Goal: Task Accomplishment & Management: Use online tool/utility

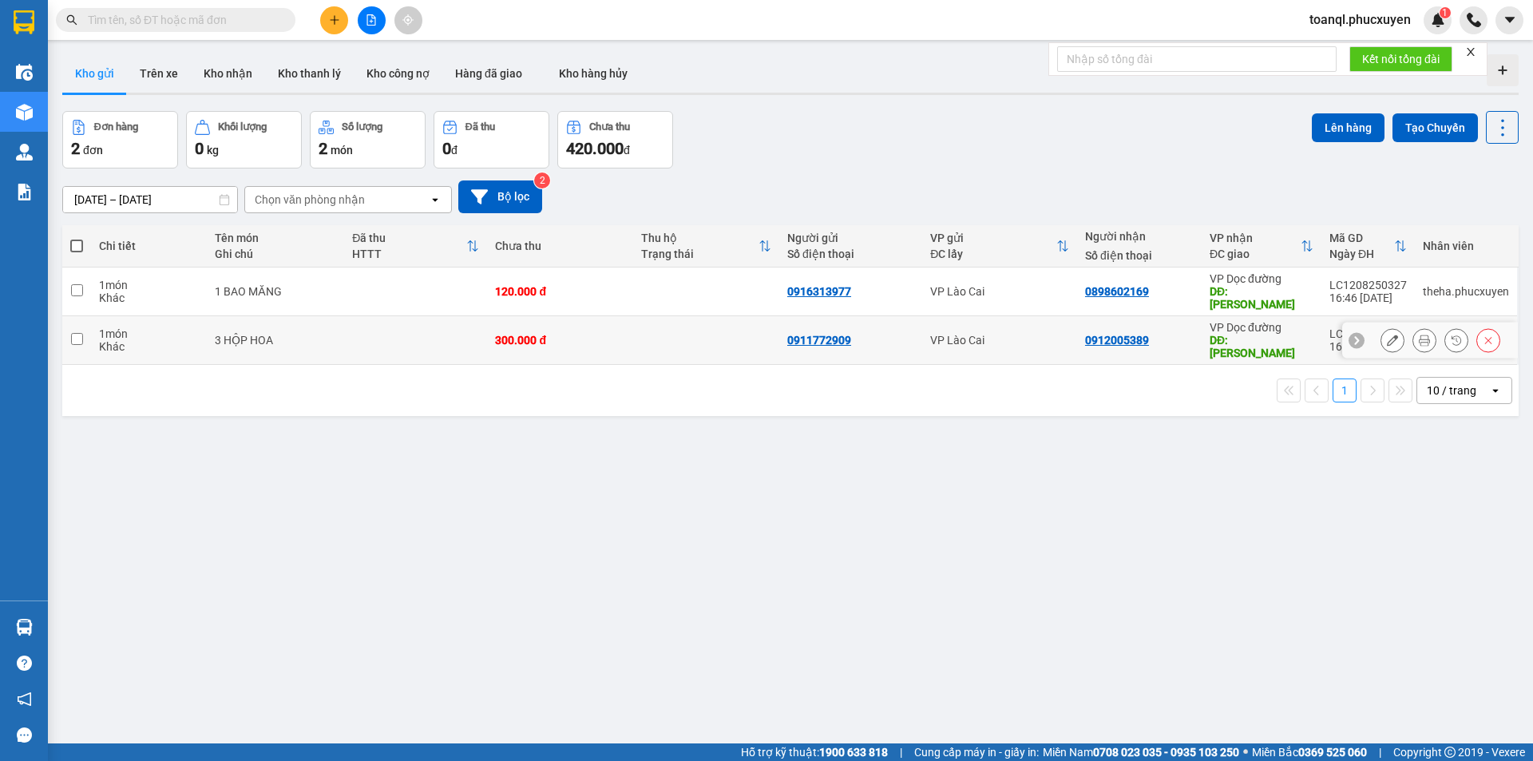
click at [1387, 335] on icon at bounding box center [1392, 340] width 11 height 11
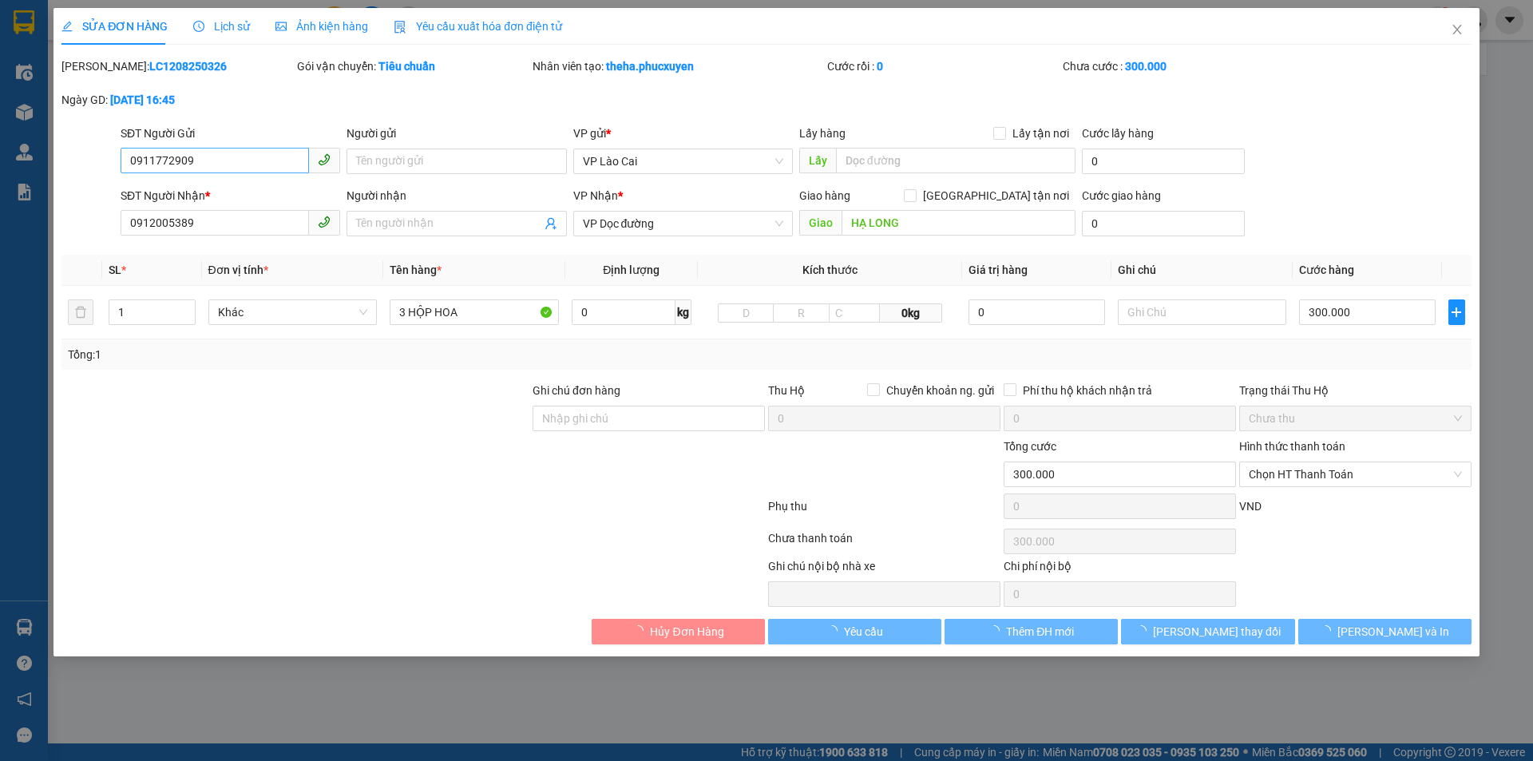
type input "0911772909"
type input "0912005389"
type input "HẠ LONG"
type input "300.000"
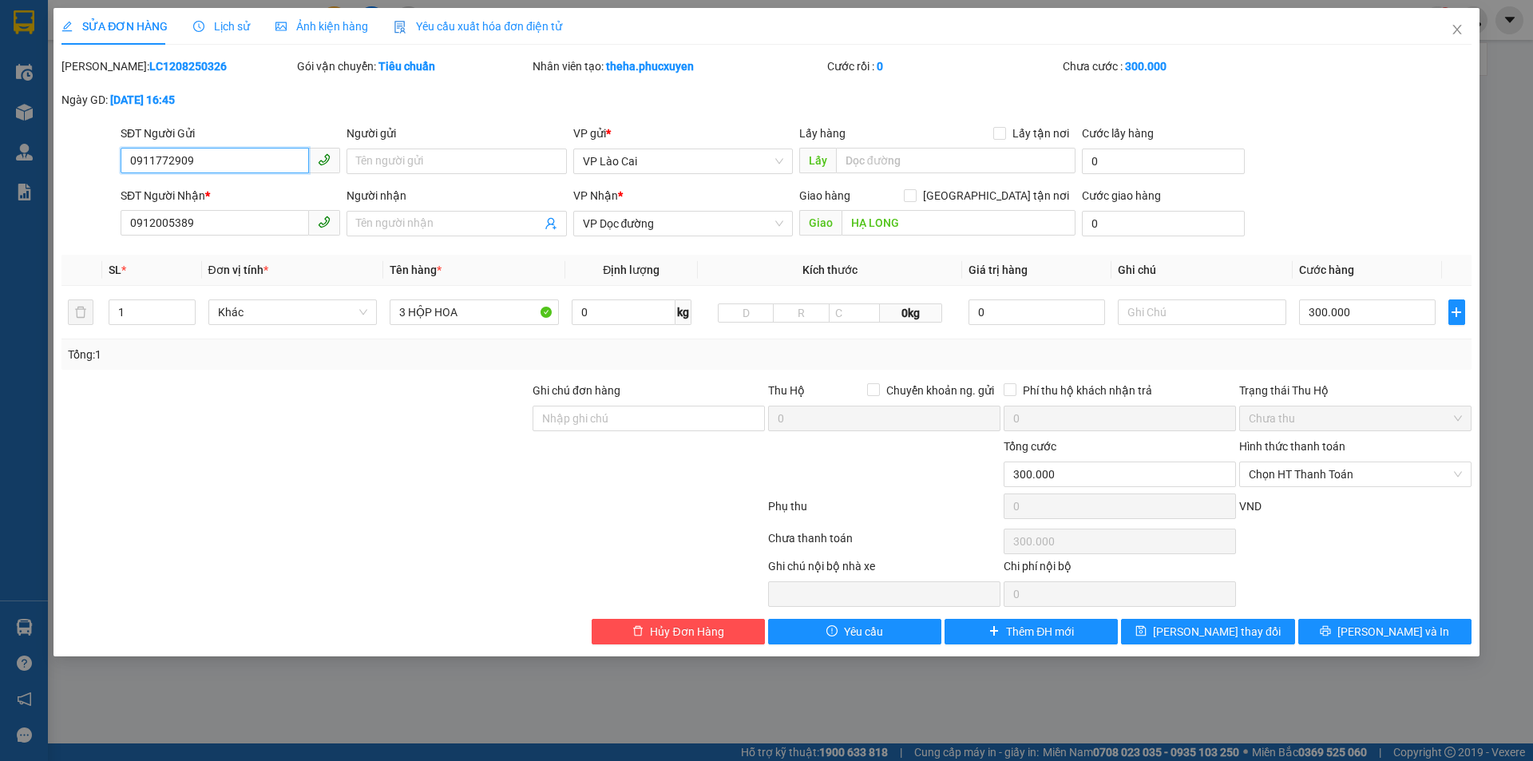
drag, startPoint x: 212, startPoint y: 163, endPoint x: 7, endPoint y: 172, distance: 205.4
click at [7, 172] on div "SỬA ĐƠN HÀNG Lịch sử Ảnh kiện hàng Yêu cầu xuất hóa đơn điện tử Total Paid Fee …" at bounding box center [766, 380] width 1533 height 761
drag, startPoint x: 212, startPoint y: 225, endPoint x: 84, endPoint y: 230, distance: 128.6
click at [84, 230] on div "SĐT Người Nhận * 0912005389 0912005389 Người nhận Tên người nhận VP Nhận * VP D…" at bounding box center [766, 215] width 1413 height 56
click at [1455, 22] on span "Close" at bounding box center [1457, 30] width 45 height 45
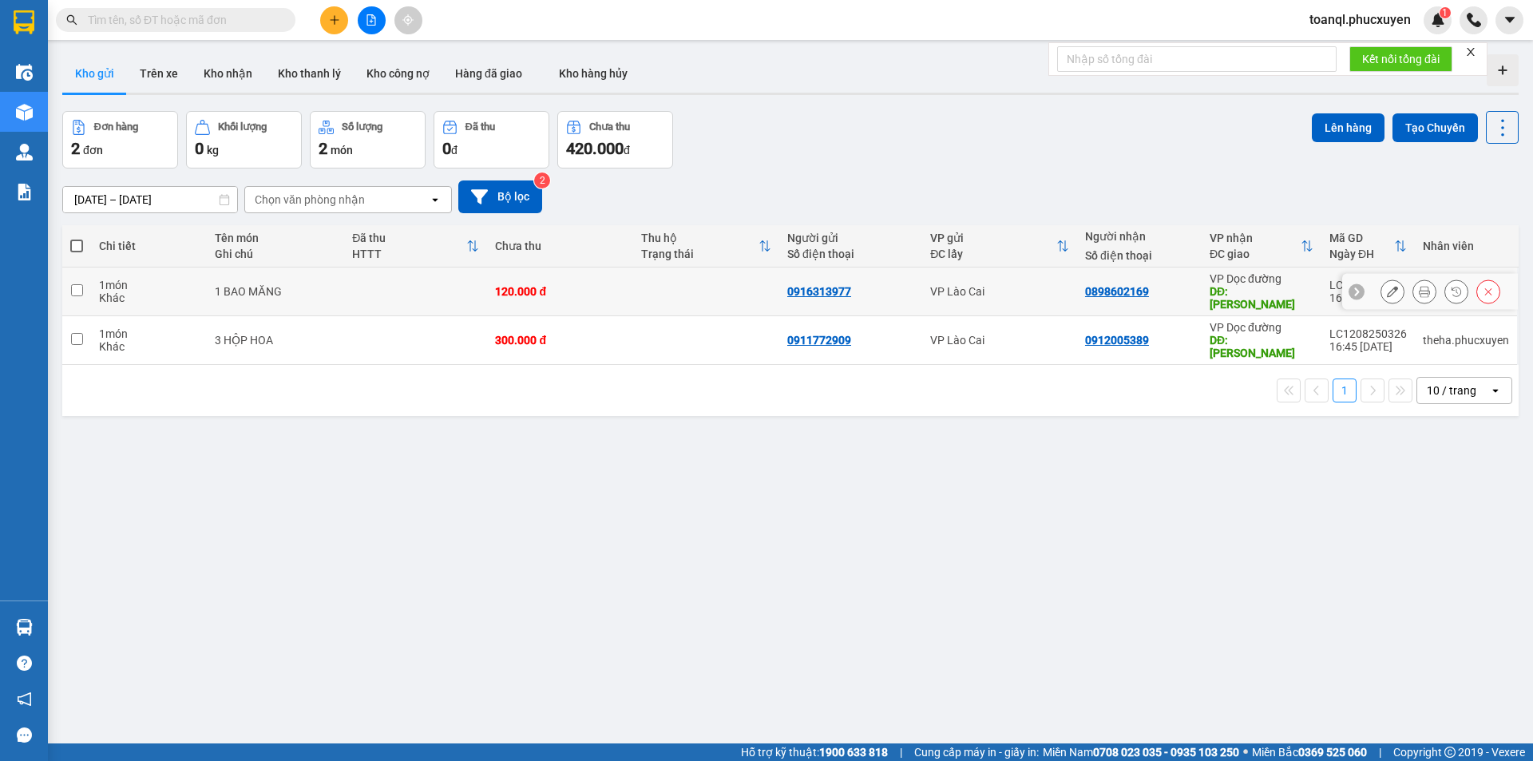
click at [1387, 286] on icon at bounding box center [1392, 291] width 11 height 11
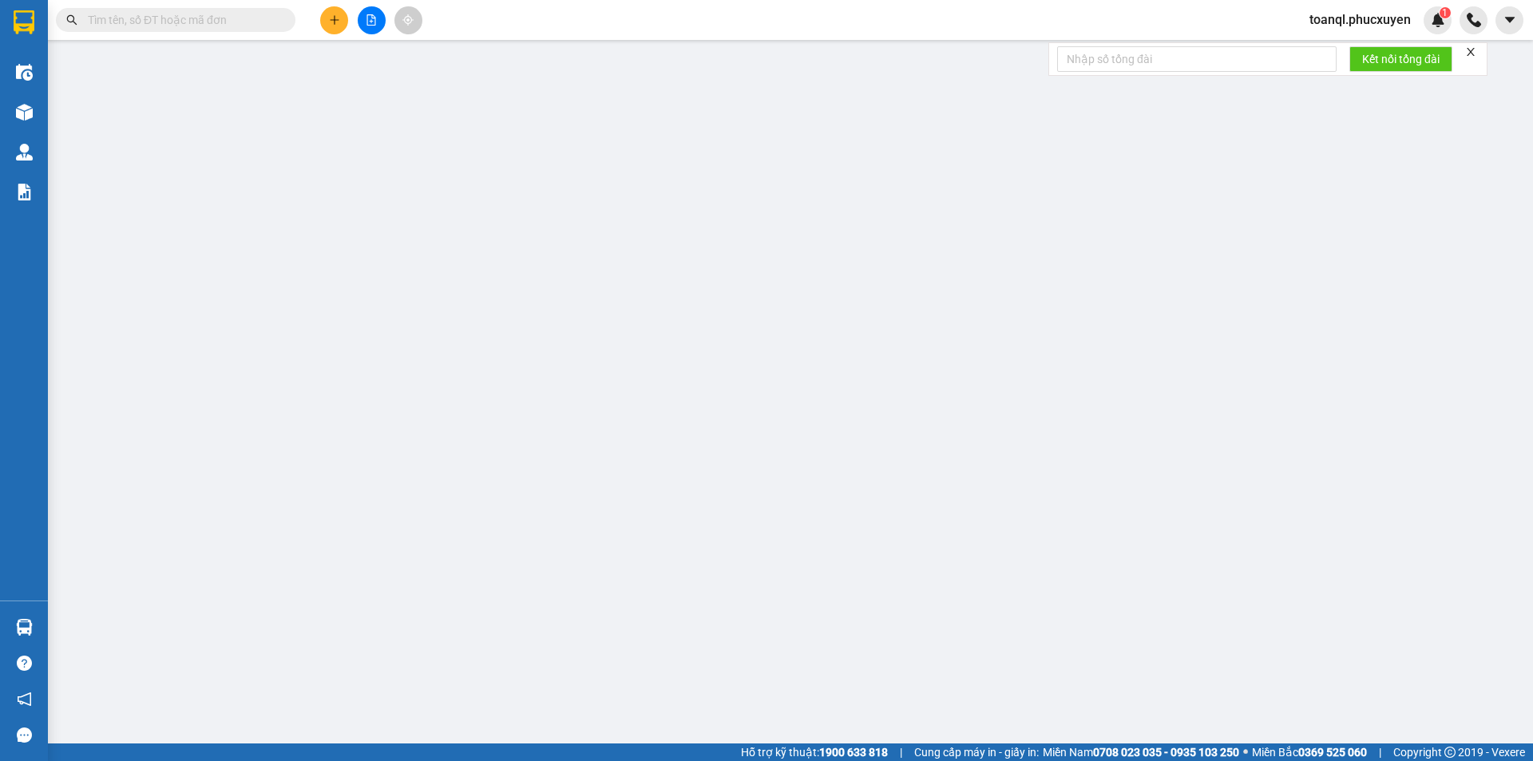
type input "0916313977"
type input "0898602169"
type input "Hạ Long"
type input "120.000"
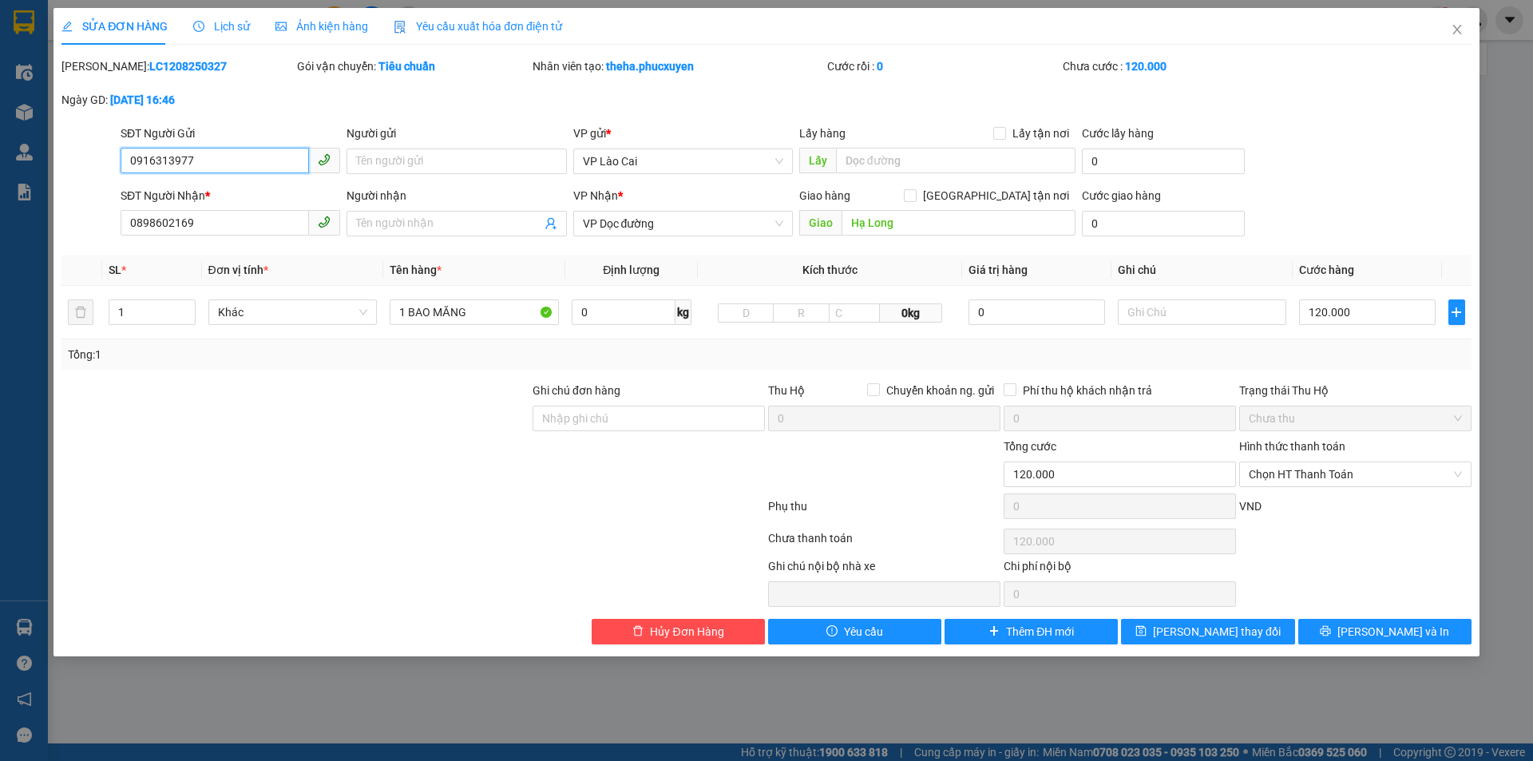
drag, startPoint x: 208, startPoint y: 164, endPoint x: 29, endPoint y: 163, distance: 179.7
click at [29, 163] on div "SỬA ĐƠN HÀNG Lịch sử Ảnh kiện hàng Yêu cầu xuất hóa đơn điện tử Total Paid Fee …" at bounding box center [766, 380] width 1533 height 761
drag, startPoint x: 200, startPoint y: 230, endPoint x: 94, endPoint y: 235, distance: 105.5
click at [94, 235] on div "SĐT Người Nhận * 0898602169 Người nhận Tên người nhận VP Nhận * VP Dọc đường Gi…" at bounding box center [766, 215] width 1413 height 56
click at [1455, 25] on icon "close" at bounding box center [1457, 29] width 13 height 13
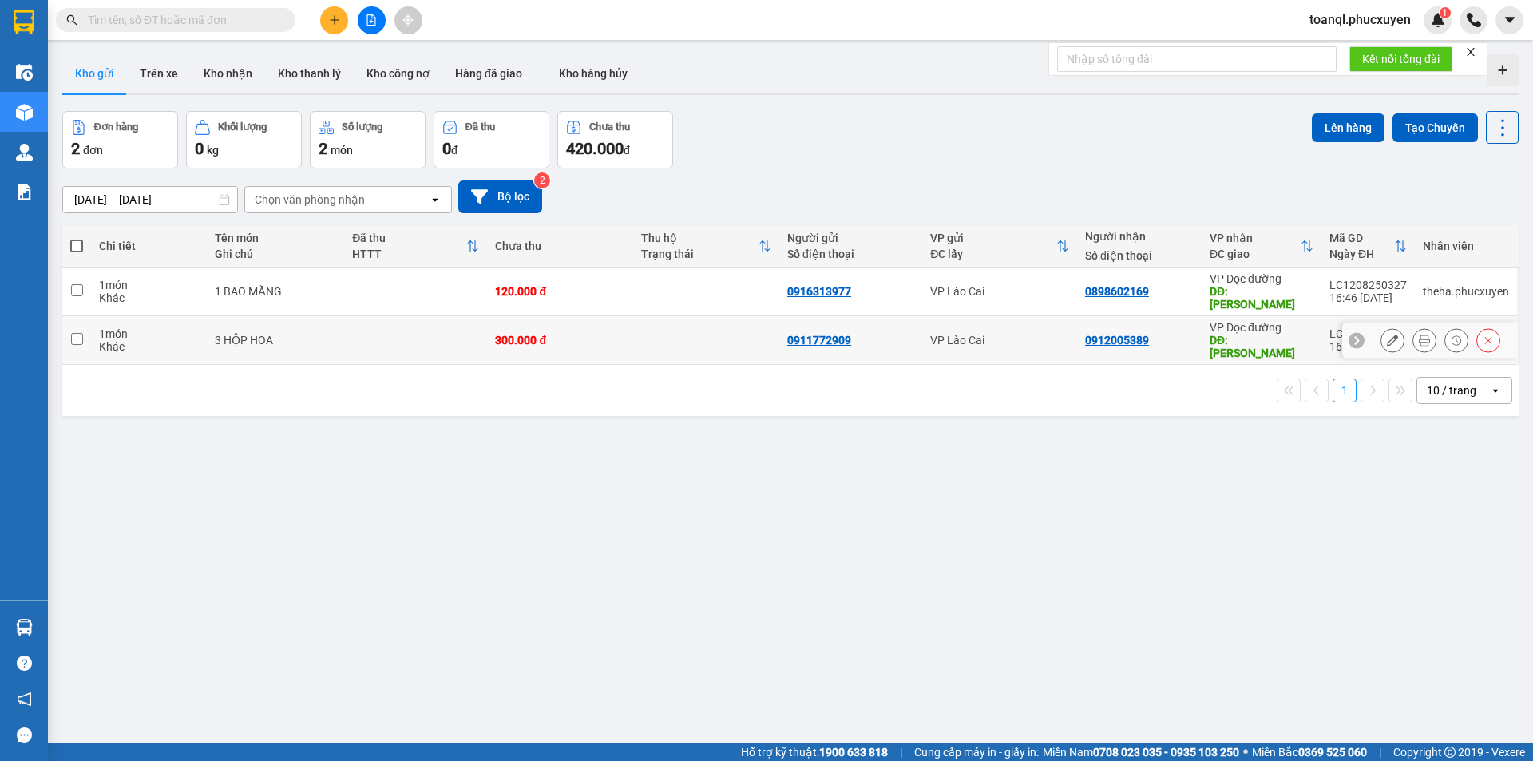
click at [367, 319] on td at bounding box center [415, 340] width 143 height 49
checkbox input "true"
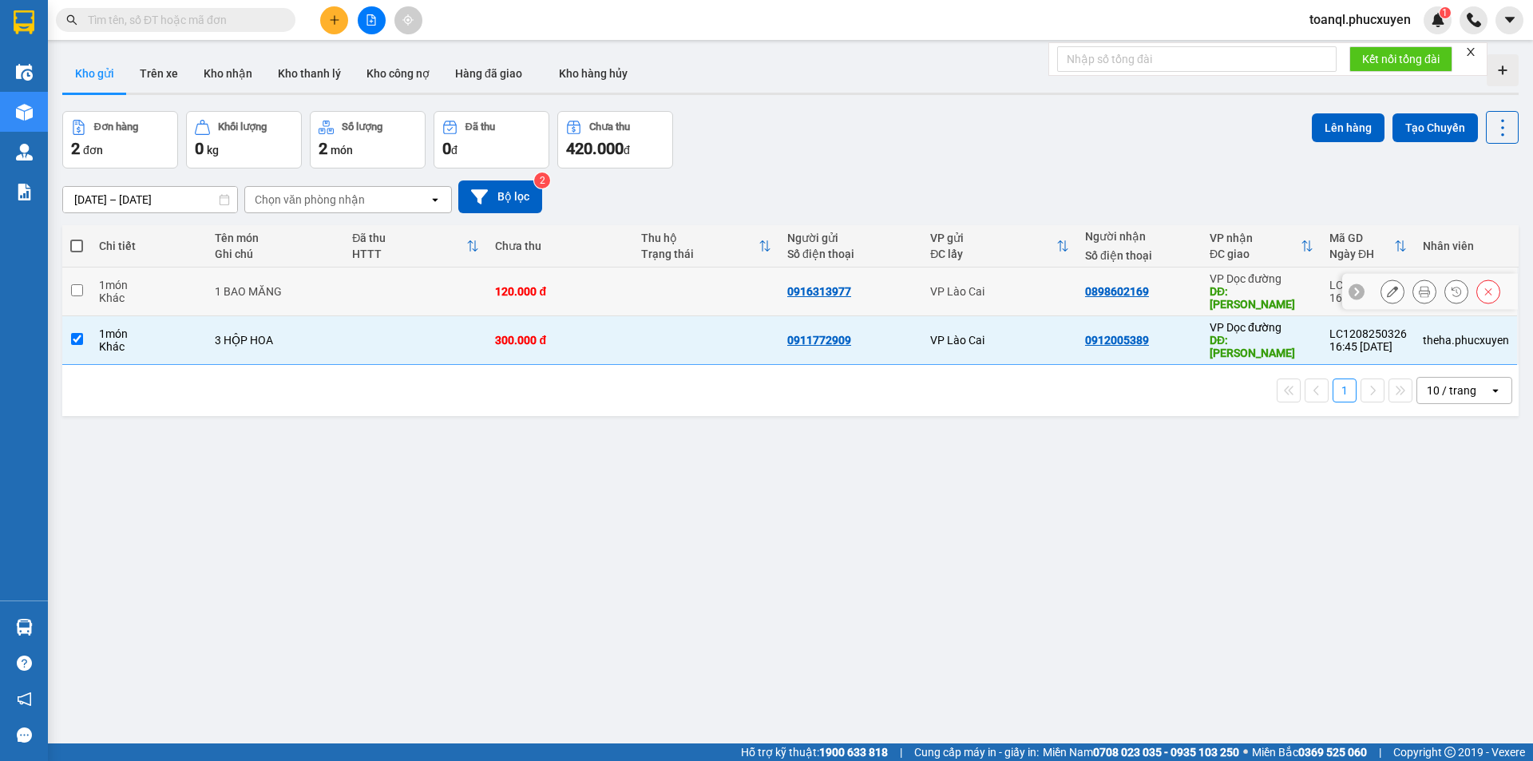
click at [370, 280] on td at bounding box center [415, 291] width 143 height 49
checkbox input "true"
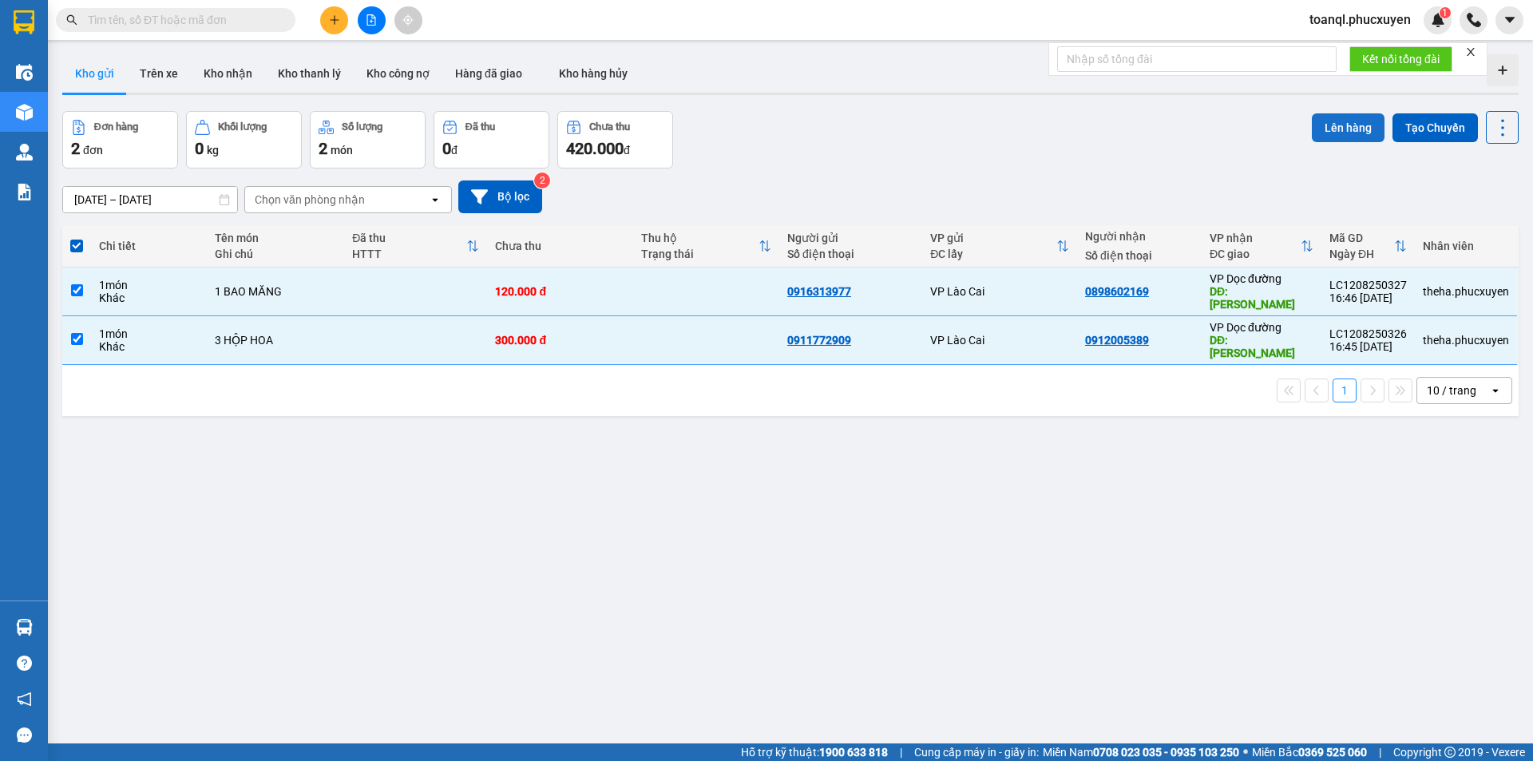
click at [1346, 122] on button "Lên hàng" at bounding box center [1348, 127] width 73 height 29
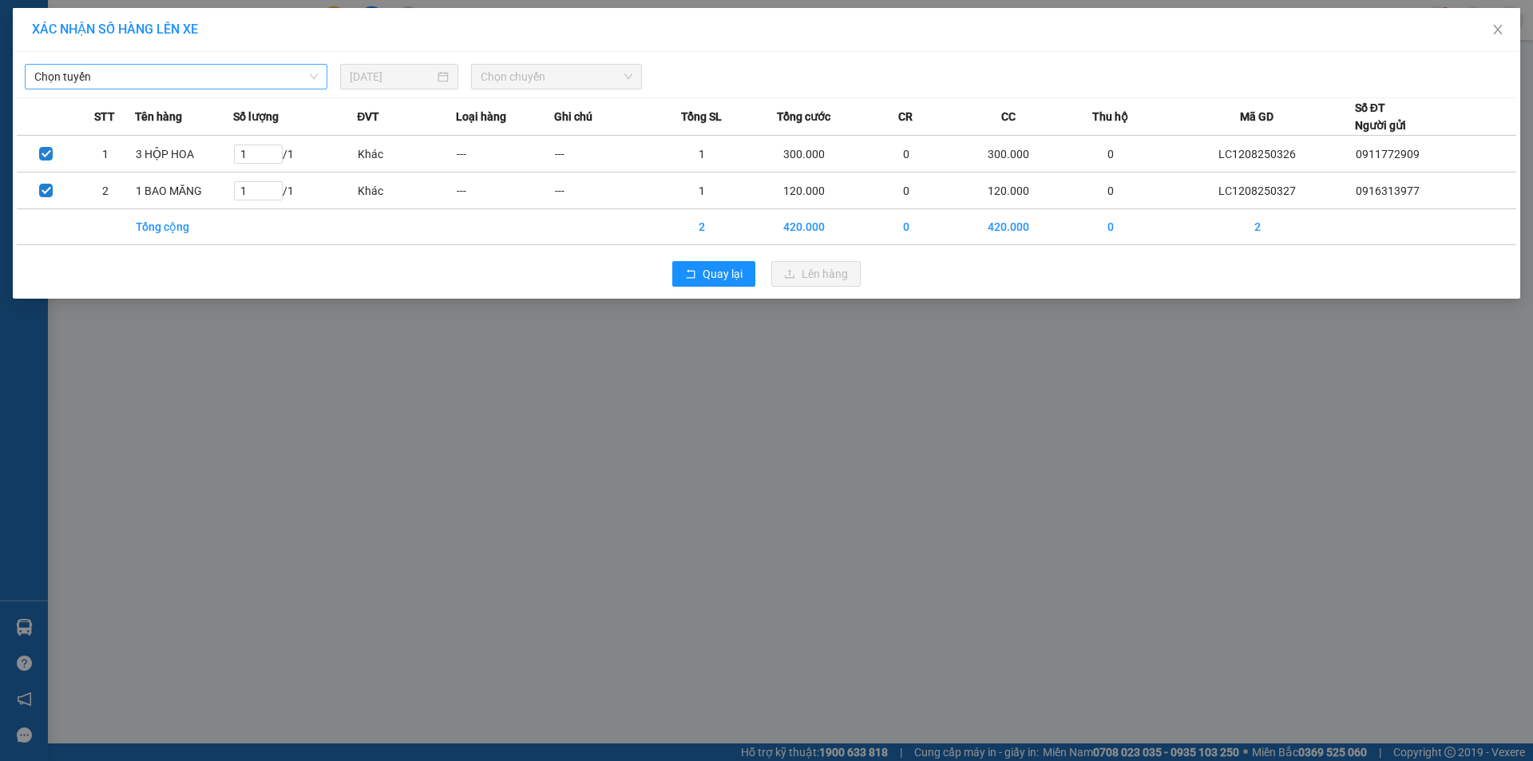
click at [131, 79] on span "Chọn tuyến" at bounding box center [175, 77] width 283 height 24
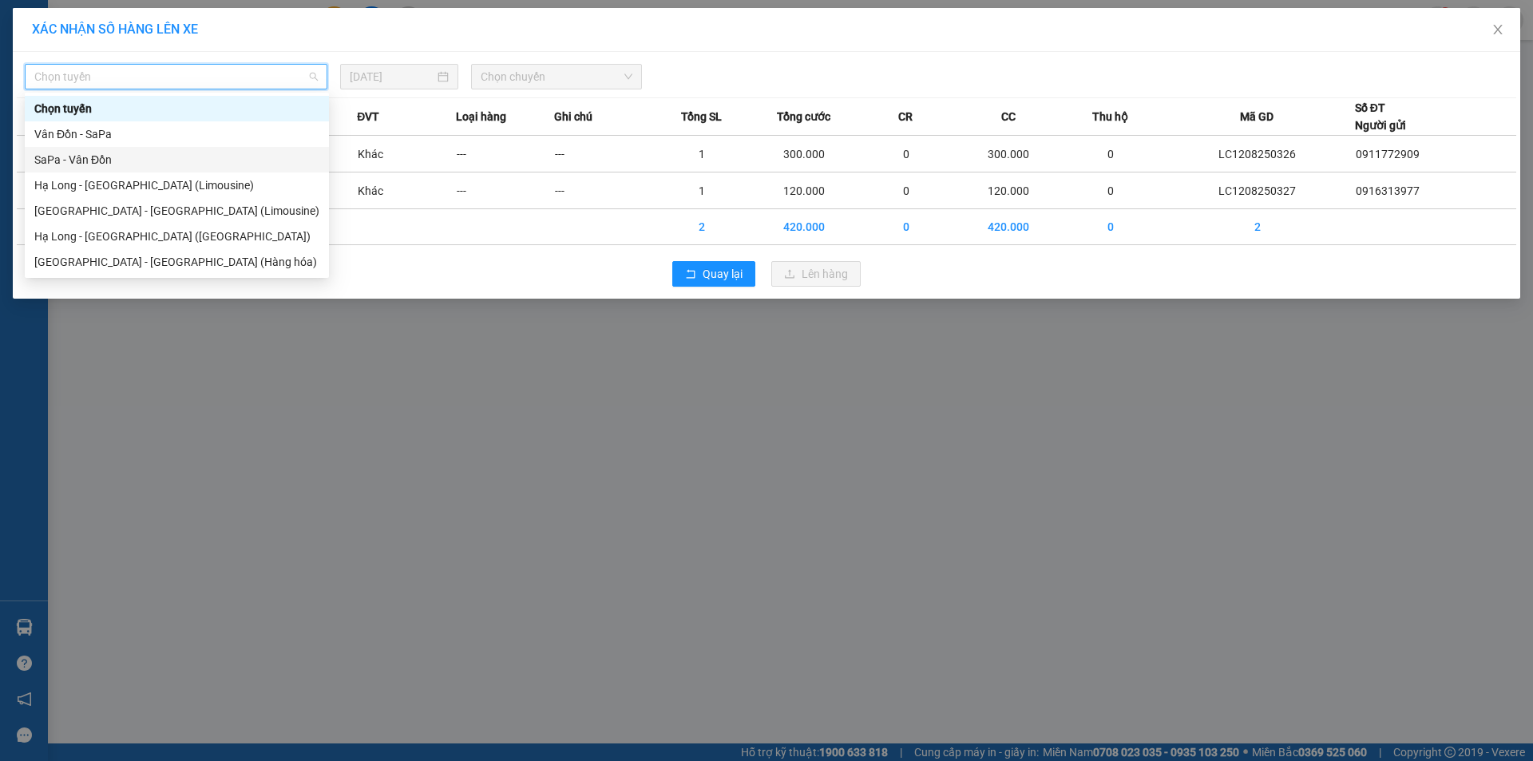
click at [82, 162] on div "SaPa - Vân Đồn" at bounding box center [176, 160] width 285 height 18
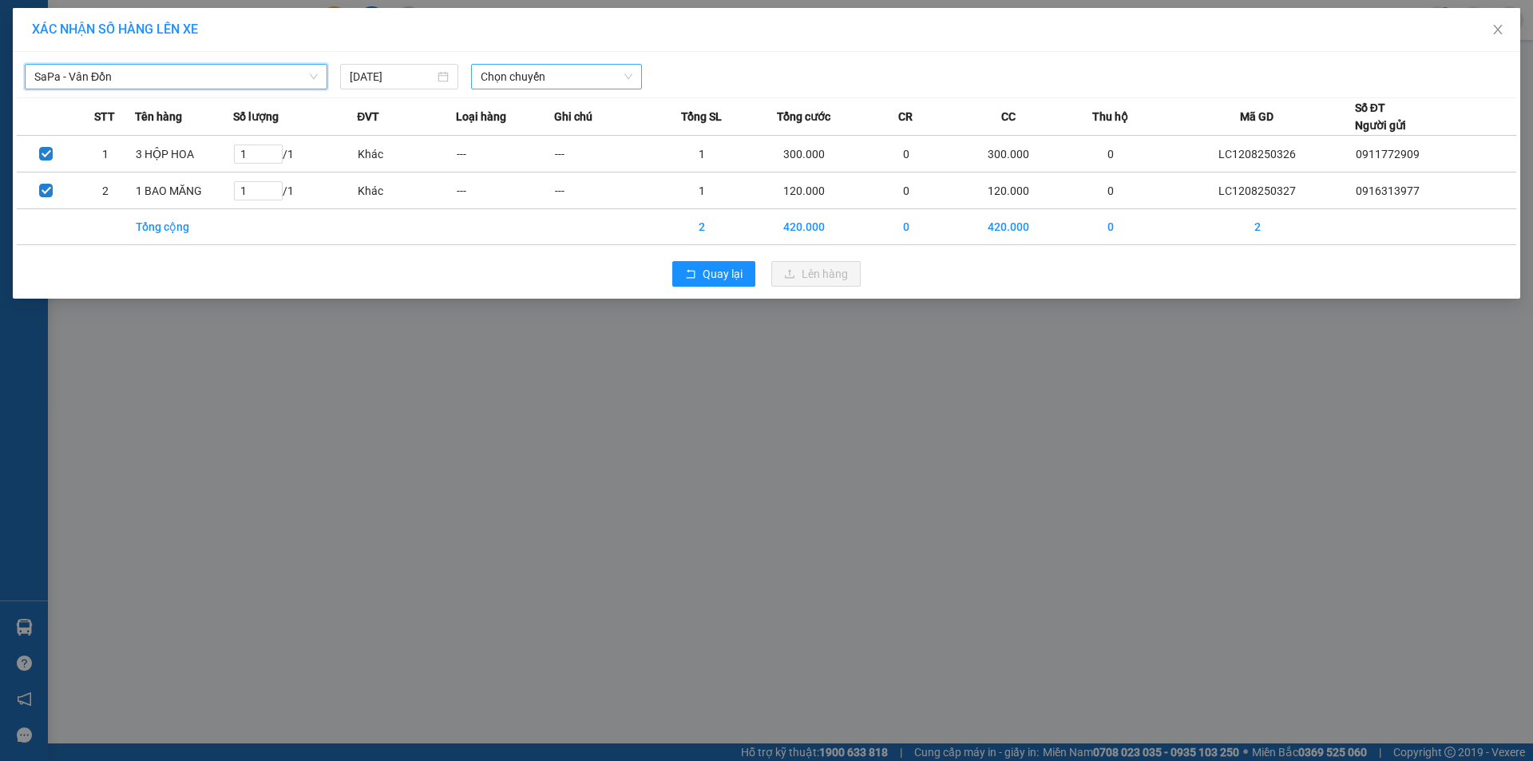
click at [541, 74] on span "Chọn chuyến" at bounding box center [557, 77] width 152 height 24
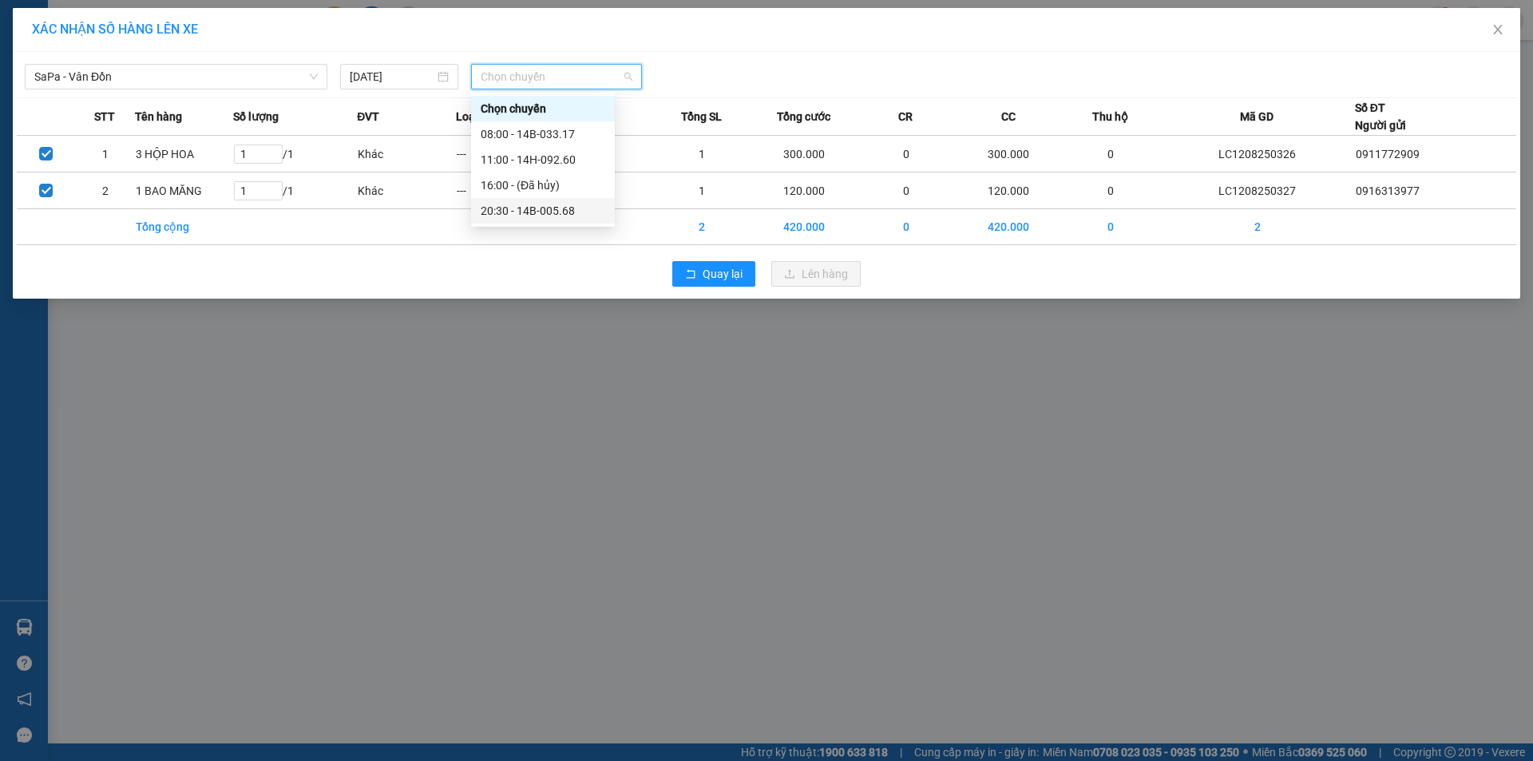
drag, startPoint x: 544, startPoint y: 208, endPoint x: 617, endPoint y: 208, distance: 73.5
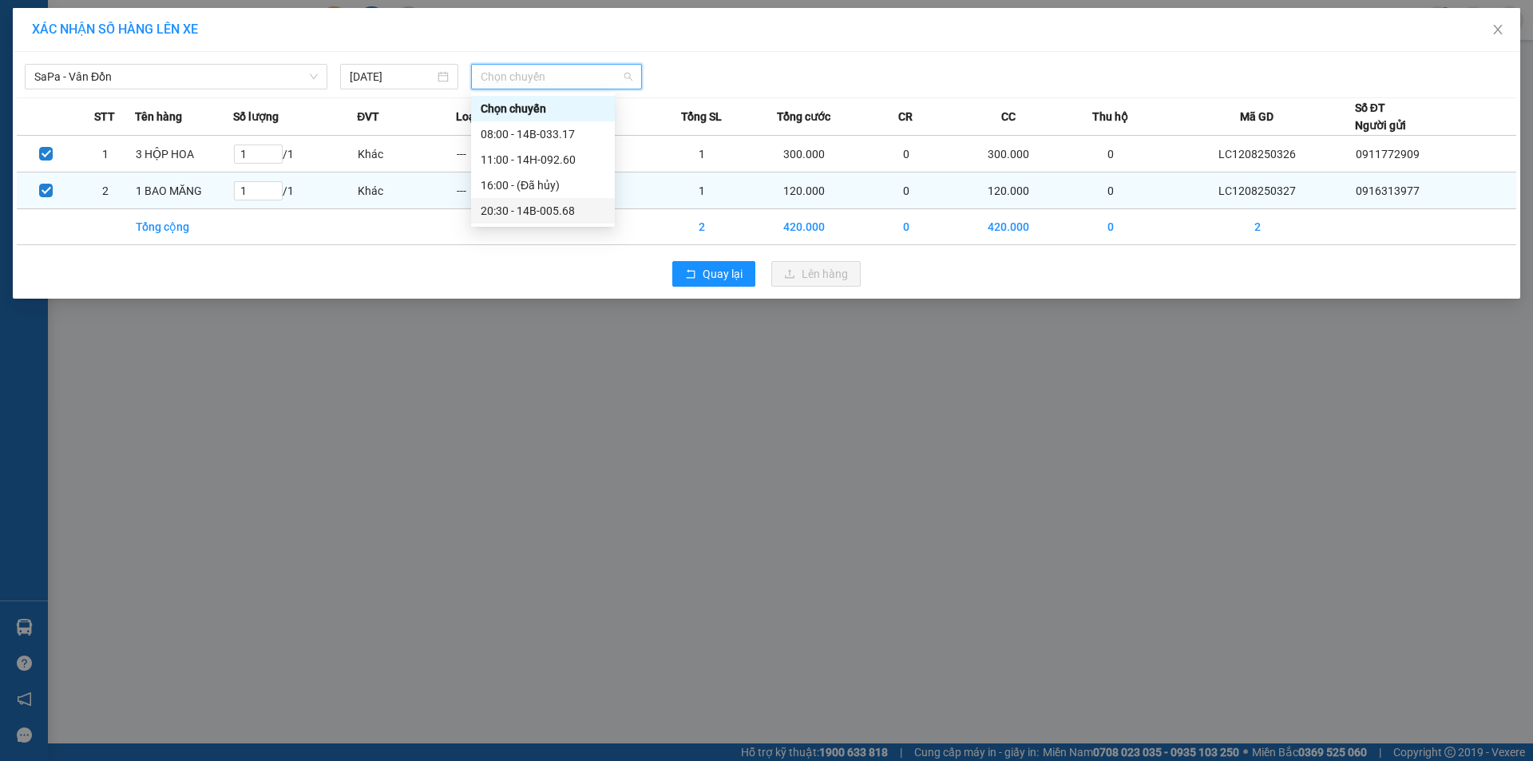
click at [545, 208] on div "20:30 - 14B-005.68" at bounding box center [543, 211] width 125 height 18
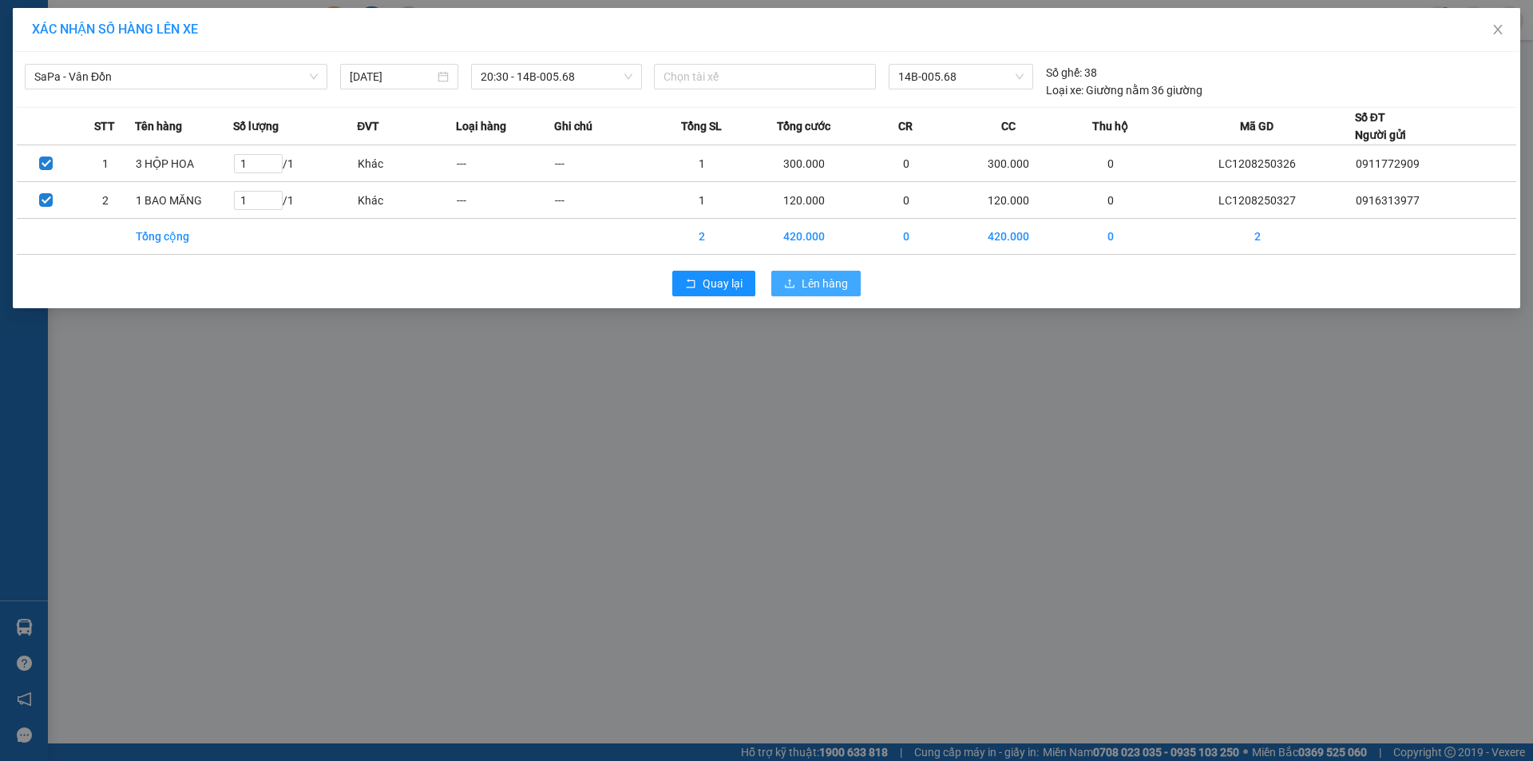
click at [833, 287] on span "Lên hàng" at bounding box center [825, 284] width 46 height 18
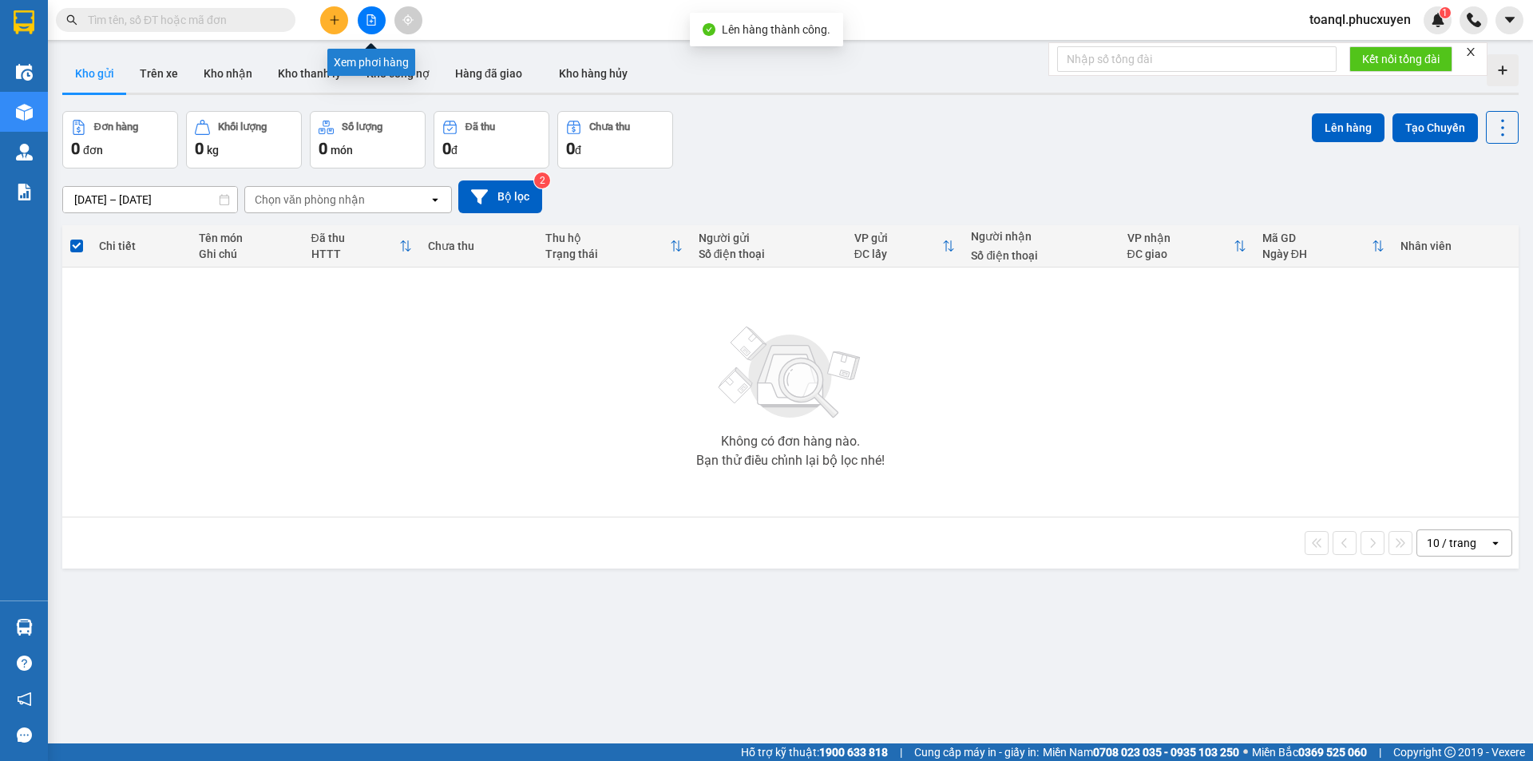
click at [373, 22] on icon "file-add" at bounding box center [371, 19] width 9 height 11
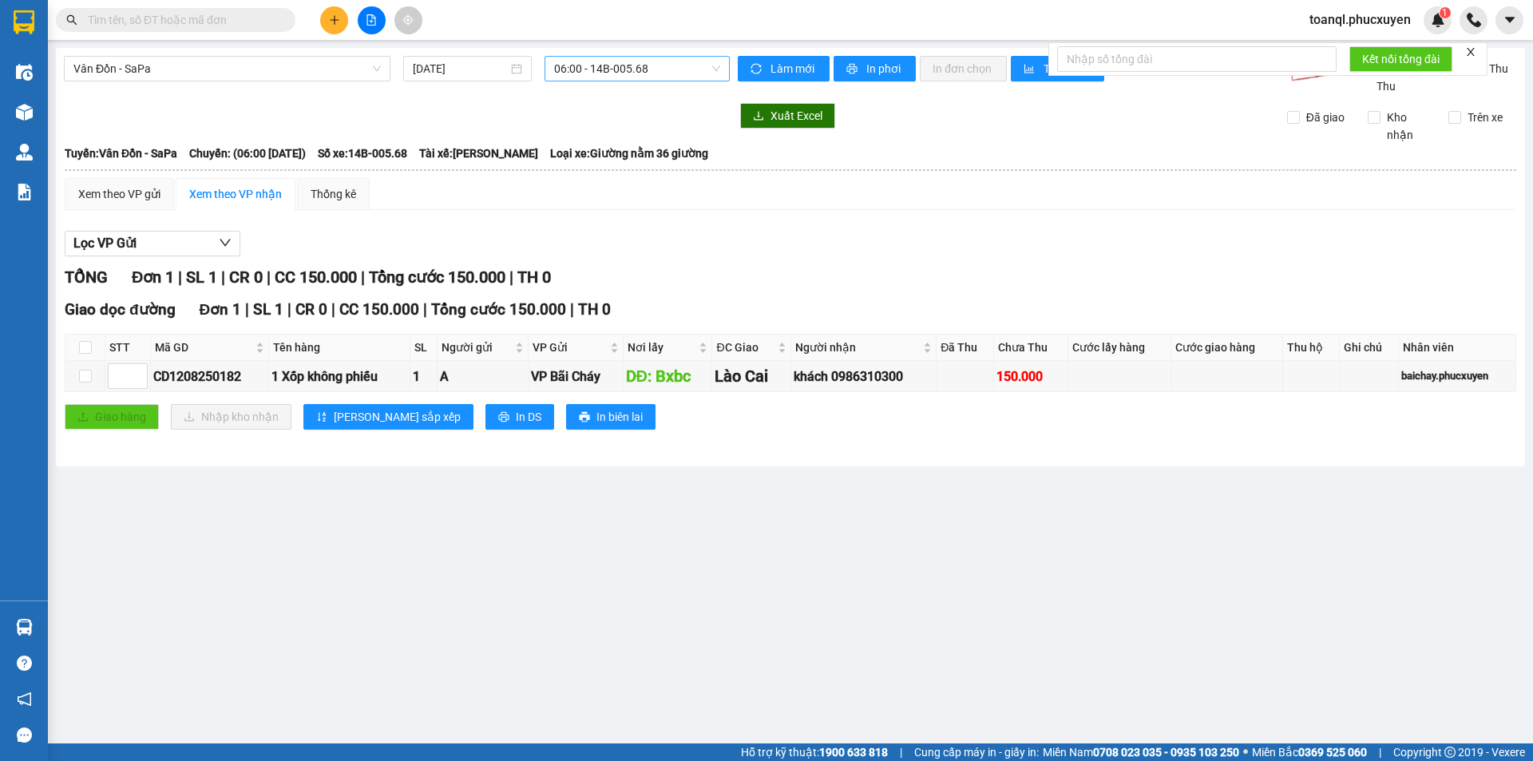
click at [620, 61] on span "06:00 - 14B-005.68" at bounding box center [637, 69] width 166 height 24
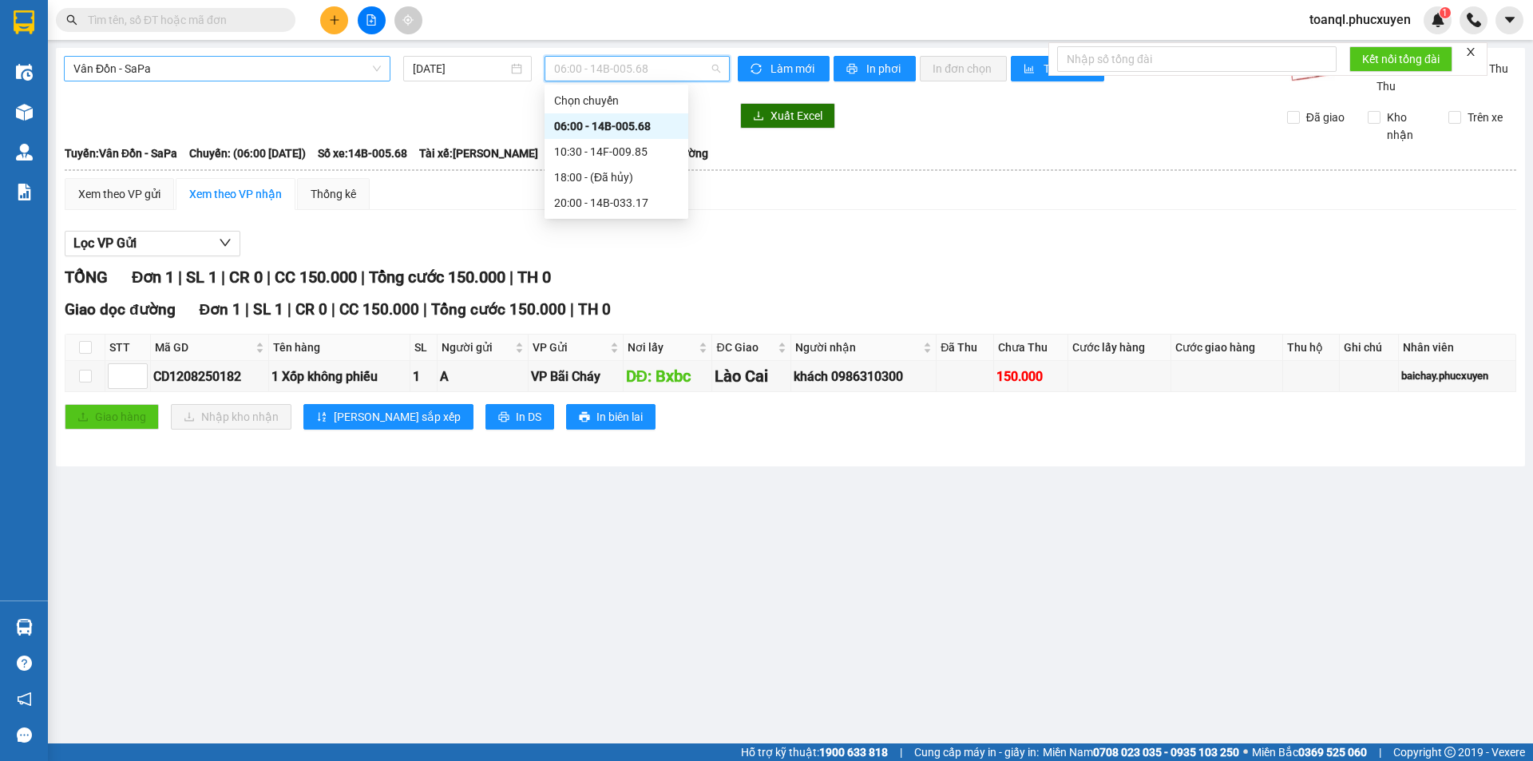
click at [281, 65] on span "Vân Đồn - SaPa" at bounding box center [226, 69] width 307 height 24
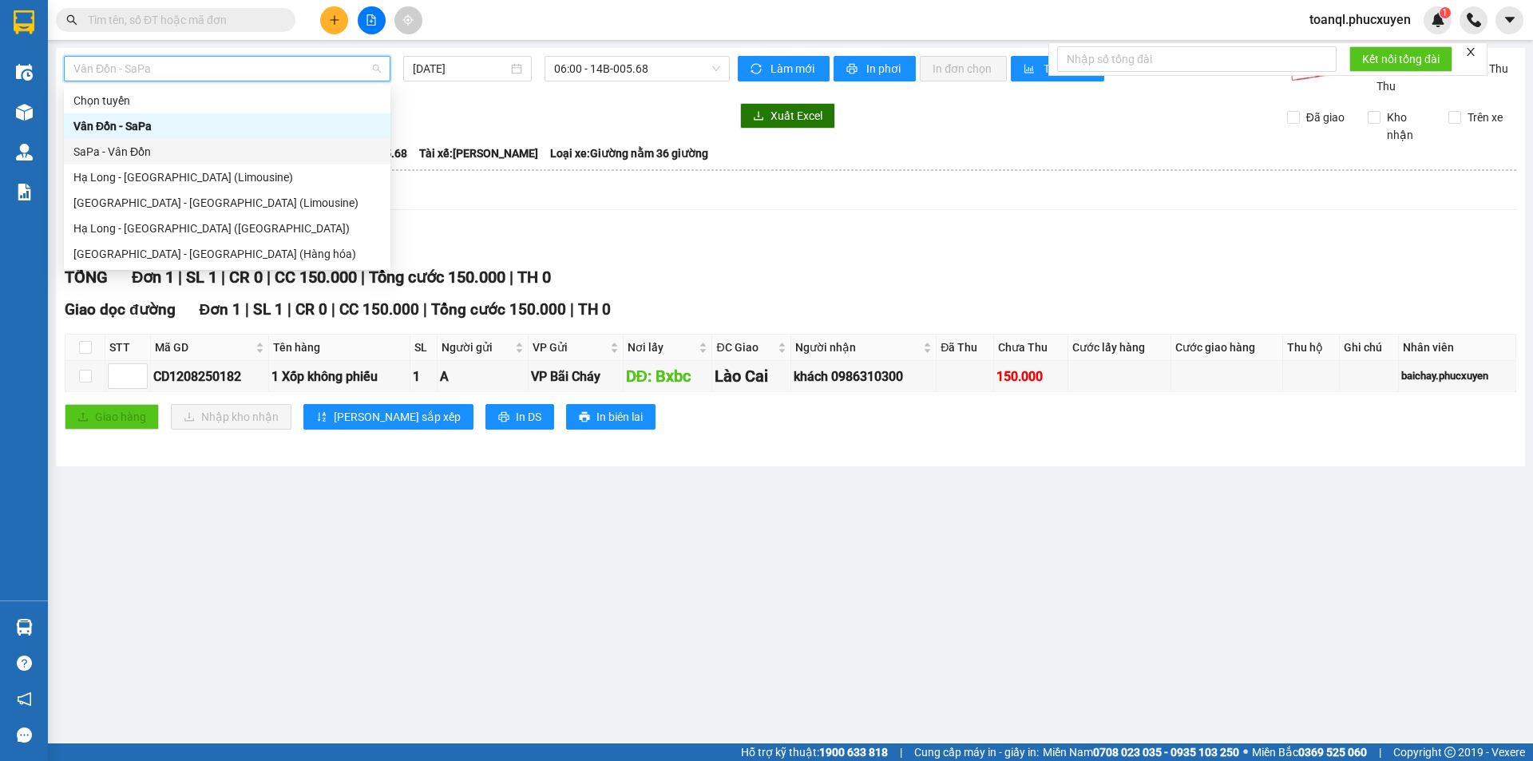
drag, startPoint x: 127, startPoint y: 150, endPoint x: 605, endPoint y: 61, distance: 486.4
click at [129, 150] on div "SaPa - Vân Đồn" at bounding box center [226, 152] width 307 height 18
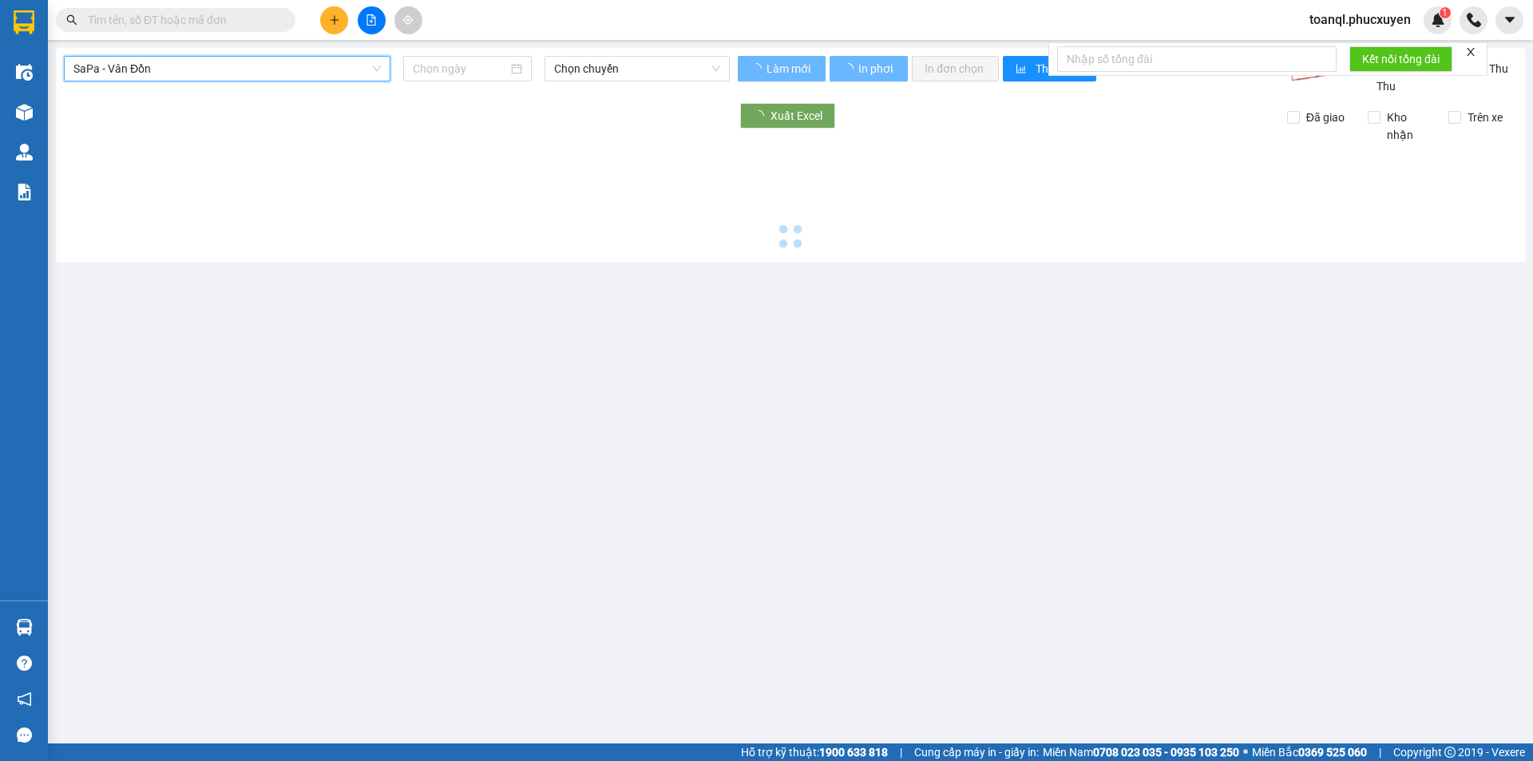
type input "[DATE]"
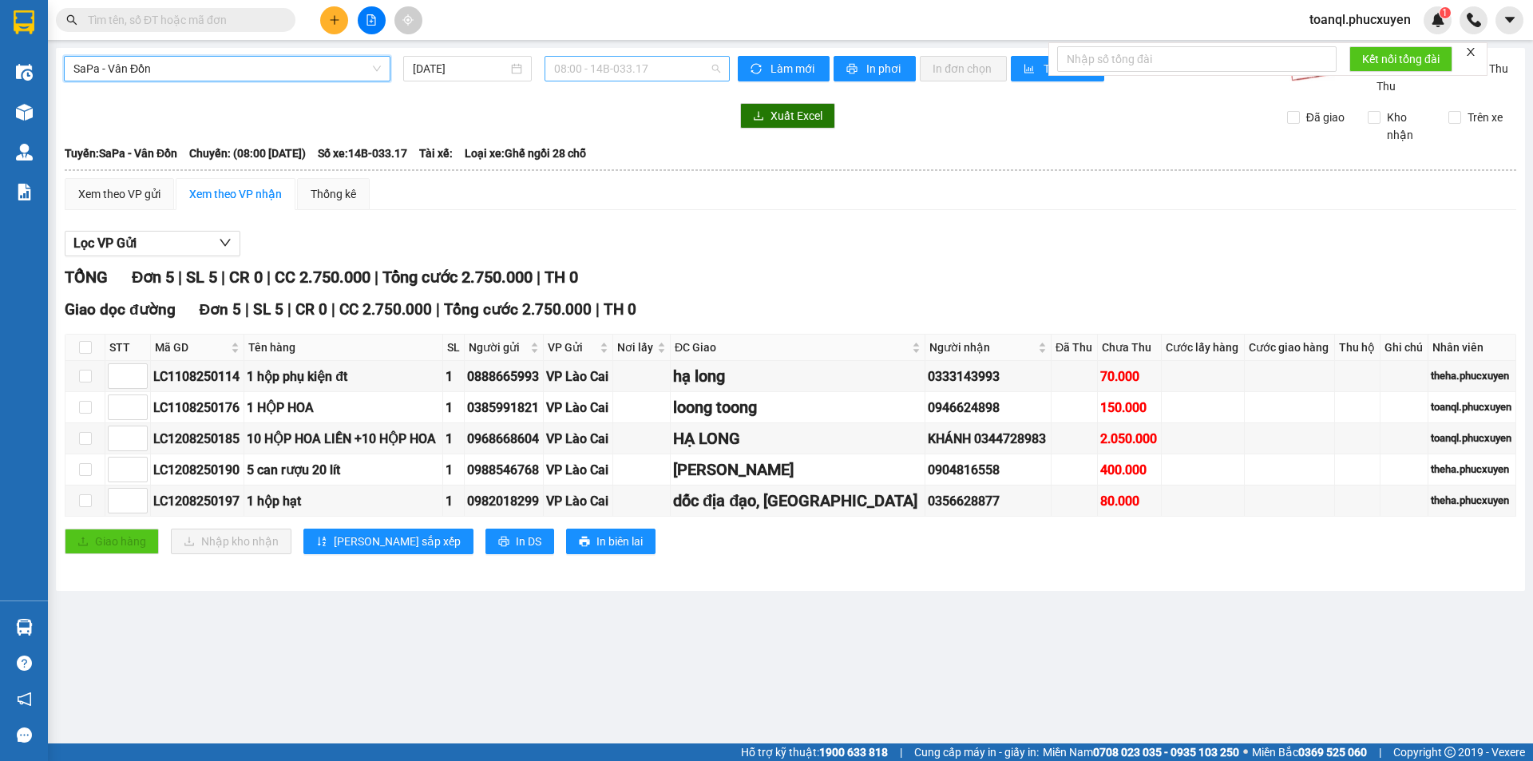
click at [659, 60] on span "08:00 - 14B-033.17" at bounding box center [637, 69] width 166 height 24
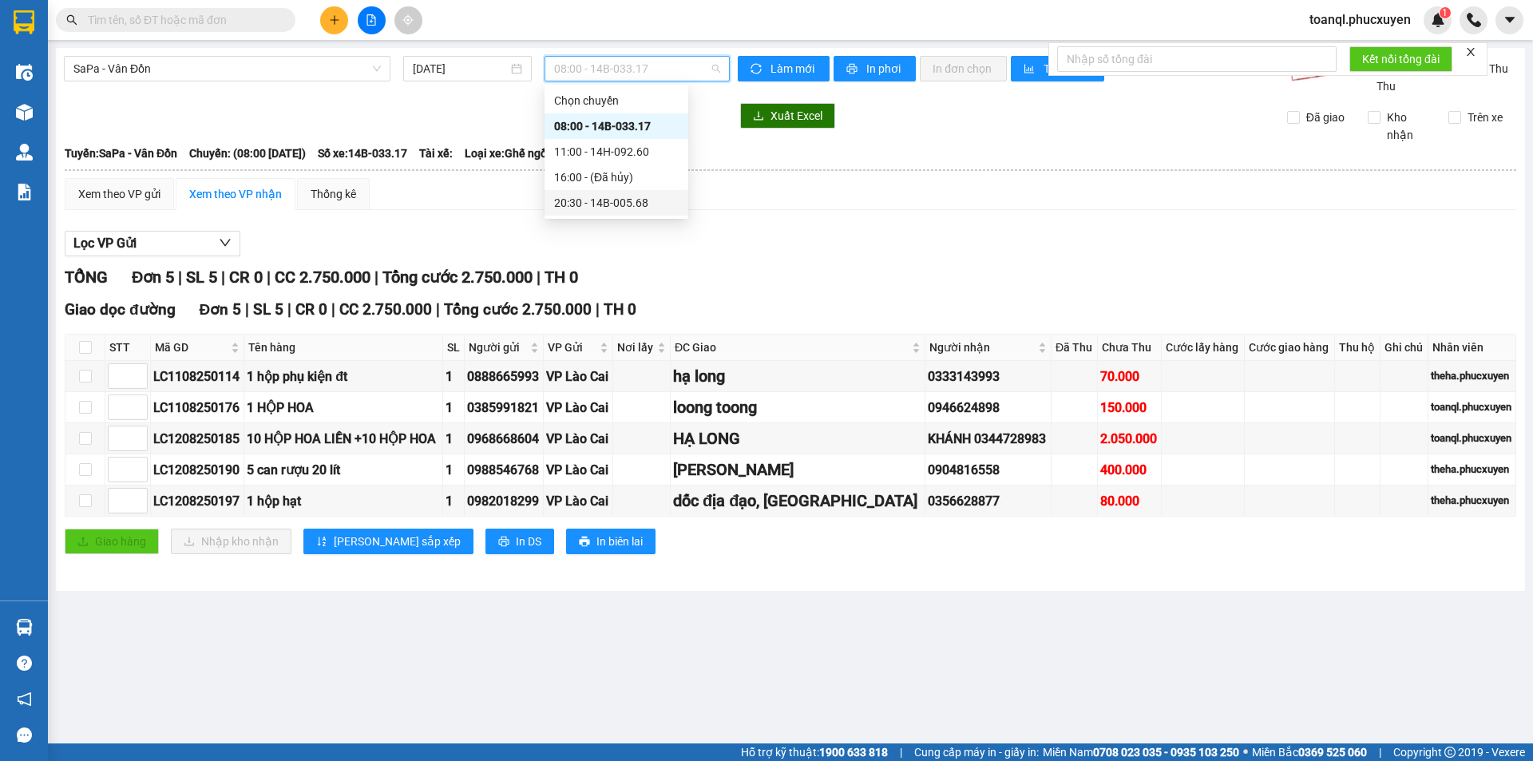
click at [600, 201] on div "20:30 - 14B-005.68" at bounding box center [616, 203] width 125 height 18
